Goal: Task Accomplishment & Management: Use online tool/utility

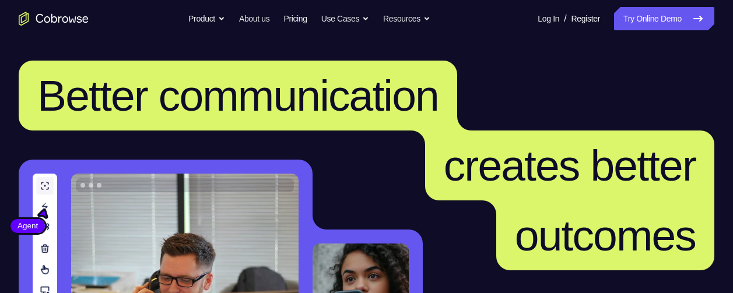
scroll to position [49, 0]
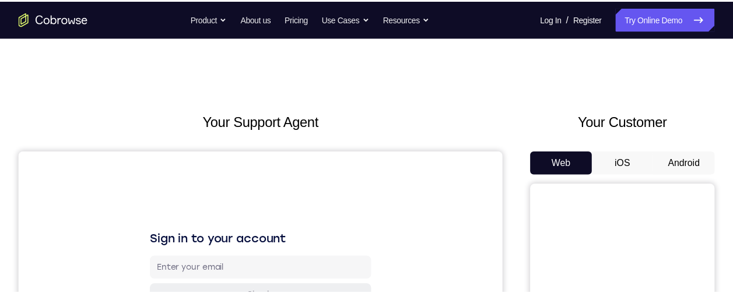
scroll to position [152, 0]
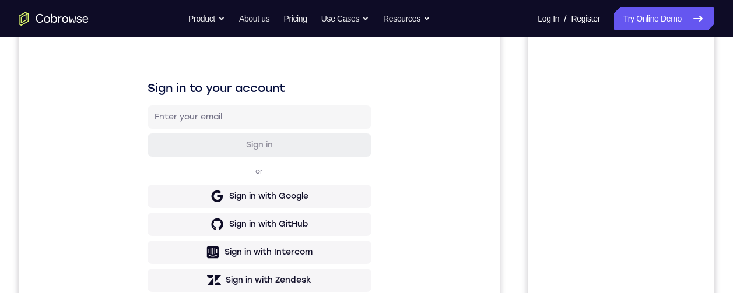
click at [683, 23] on button "Android" at bounding box center [683, 11] width 62 height 23
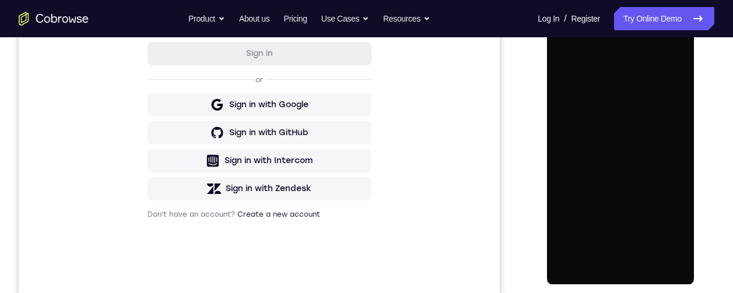
scroll to position [0, 0]
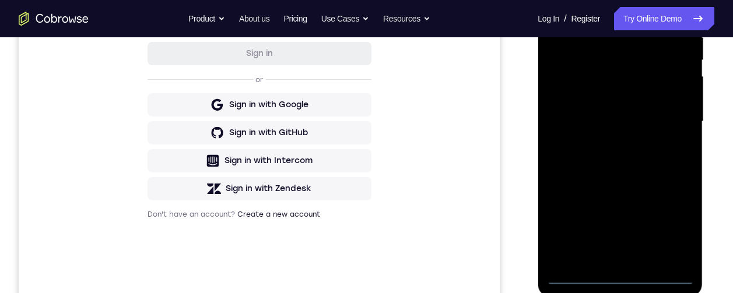
click at [620, 277] on div at bounding box center [619, 122] width 147 height 326
click at [673, 222] on div at bounding box center [619, 122] width 147 height 326
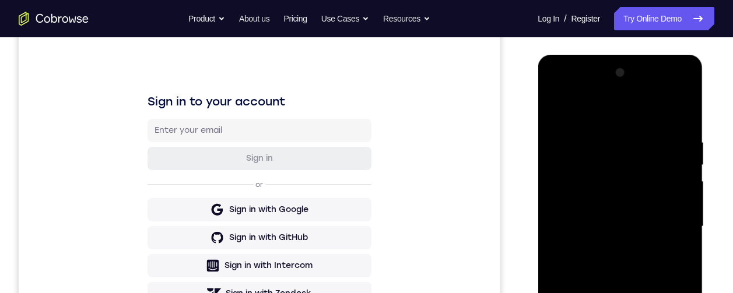
click at [589, 110] on div at bounding box center [619, 227] width 147 height 326
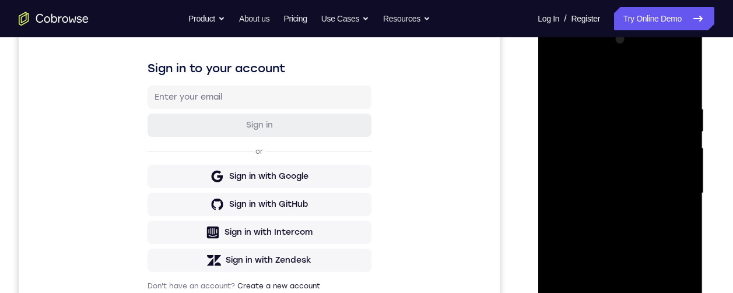
click at [667, 187] on div at bounding box center [619, 193] width 147 height 326
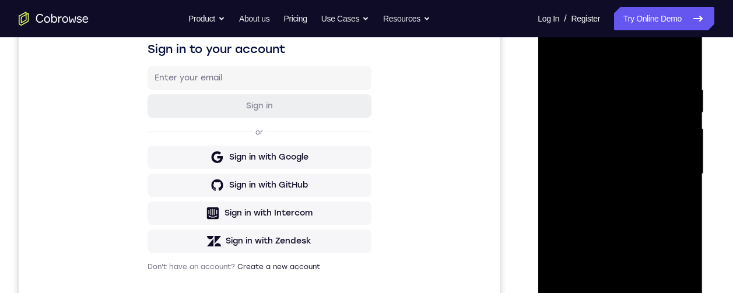
click at [605, 195] on div at bounding box center [619, 174] width 147 height 326
click at [624, 146] on div at bounding box center [619, 174] width 147 height 326
click at [652, 180] on div at bounding box center [619, 174] width 147 height 326
click at [631, 142] on div at bounding box center [619, 174] width 147 height 326
click at [641, 164] on div at bounding box center [619, 174] width 147 height 326
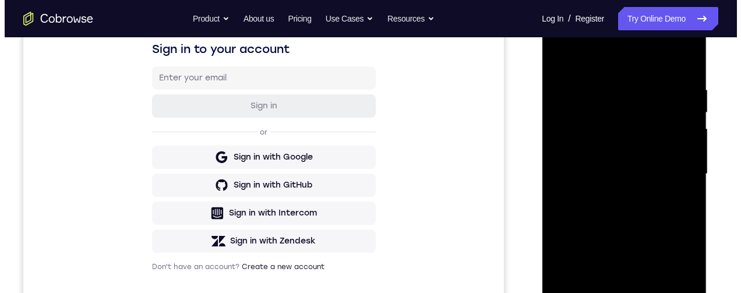
scroll to position [0, 0]
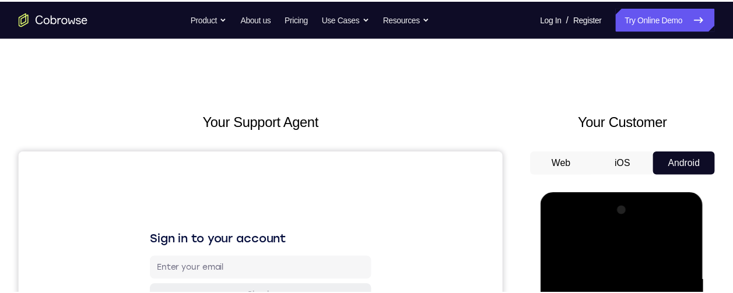
scroll to position [194, 0]
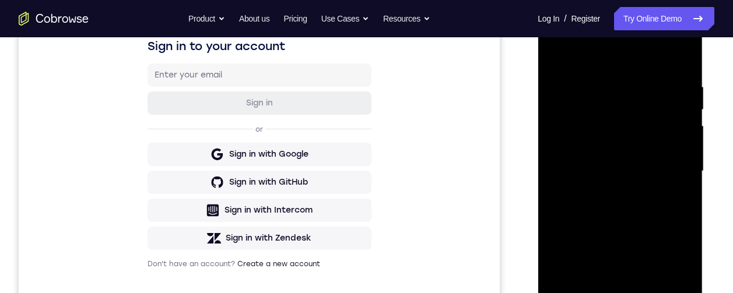
click at [617, 161] on div at bounding box center [619, 171] width 147 height 326
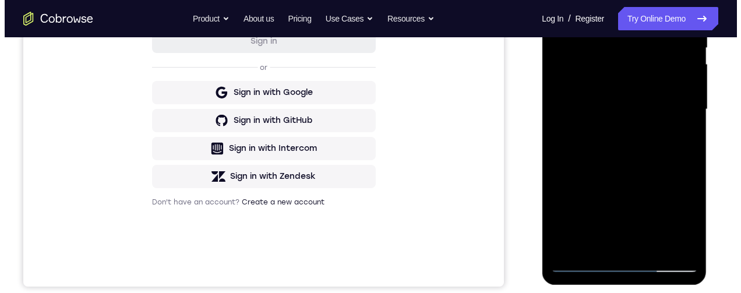
scroll to position [0, 0]
